Goal: Information Seeking & Learning: Learn about a topic

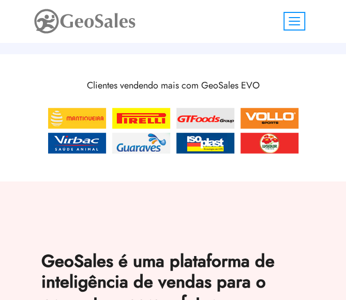
scroll to position [1657, 0]
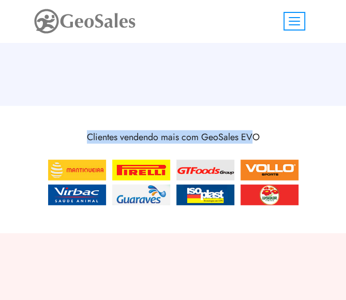
drag, startPoint x: 82, startPoint y: 116, endPoint x: 256, endPoint y: 118, distance: 174.0
click at [254, 132] on h3 "Clientes vendendo mais com GeoSales EVO" at bounding box center [173, 140] width 264 height 17
click at [291, 21] on span "Toggle navigation" at bounding box center [294, 21] width 11 height 1
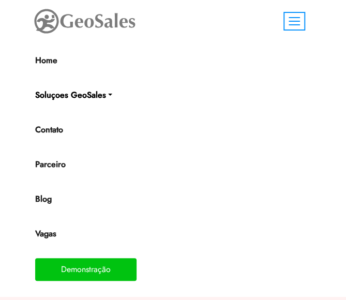
click at [108, 95] on link "Soluçoes GeoSales" at bounding box center [169, 95] width 268 height 21
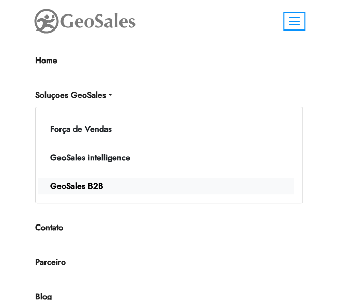
click at [96, 183] on link "GeoSales B2B" at bounding box center [166, 186] width 256 height 17
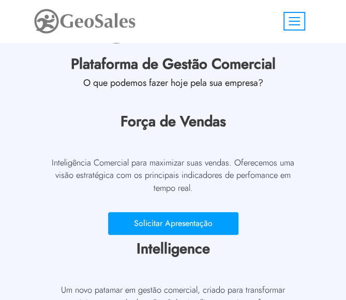
scroll to position [1088, 0]
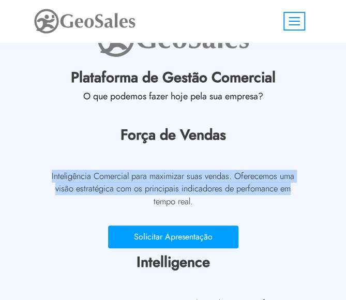
drag, startPoint x: 50, startPoint y: 173, endPoint x: 300, endPoint y: 187, distance: 251.0
click at [300, 187] on div "Força de Vendas Inteligência Comercial para maximizar suas vendas. Oferecemos u…" at bounding box center [173, 189] width 264 height 127
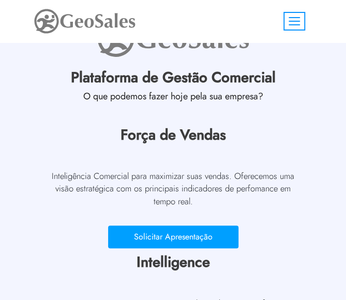
drag, startPoint x: 228, startPoint y: 200, endPoint x: 211, endPoint y: 199, distance: 16.6
click at [224, 200] on p "Inteligência Comercial para maximizar suas vendas. Oferecemos uma visão estrat…" at bounding box center [173, 189] width 249 height 39
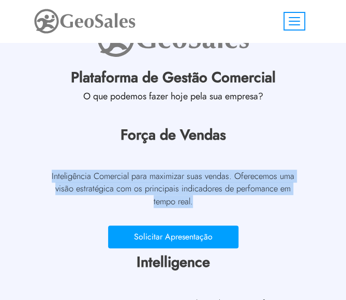
drag, startPoint x: 149, startPoint y: 204, endPoint x: 49, endPoint y: 177, distance: 103.7
click at [49, 177] on p "Inteligência Comercial para maximizar suas vendas. Oferecemos uma visão estrat…" at bounding box center [173, 189] width 249 height 39
